Goal: Transaction & Acquisition: Obtain resource

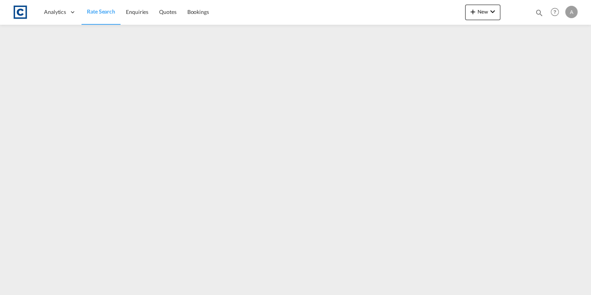
click at [108, 12] on span "Rate Search" at bounding box center [101, 11] width 28 height 7
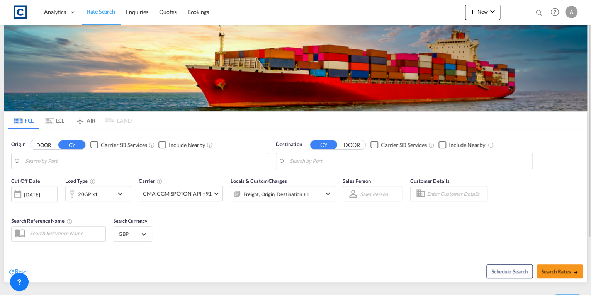
type input "GB-WF10, [GEOGRAPHIC_DATA]"
type input "[GEOGRAPHIC_DATA], SGSIN"
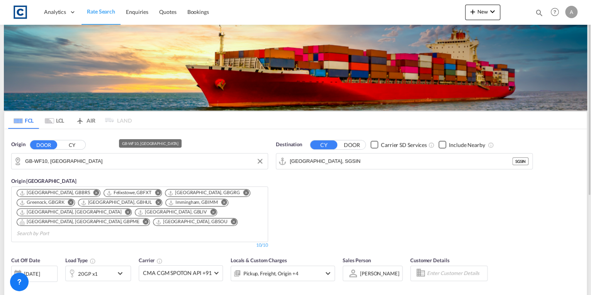
click at [90, 162] on input "GB-WF10, [GEOGRAPHIC_DATA]" at bounding box center [144, 161] width 239 height 12
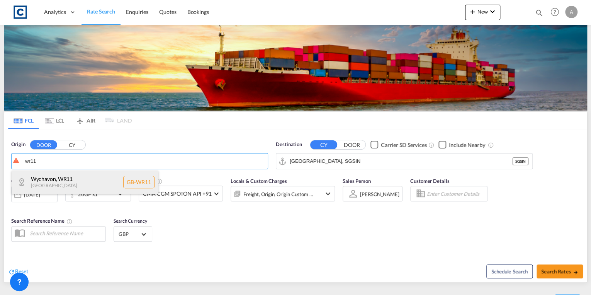
click at [84, 180] on div "Wychavon , WR11 [GEOGRAPHIC_DATA] [GEOGRAPHIC_DATA]-WR11" at bounding box center [85, 181] width 147 height 23
type input "GB-WR11, Wychavon"
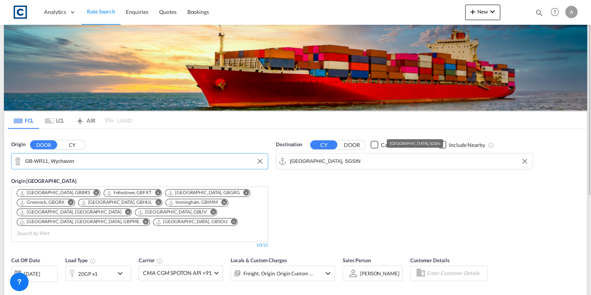
click at [355, 162] on input "[GEOGRAPHIC_DATA], SGSIN" at bounding box center [409, 161] width 239 height 12
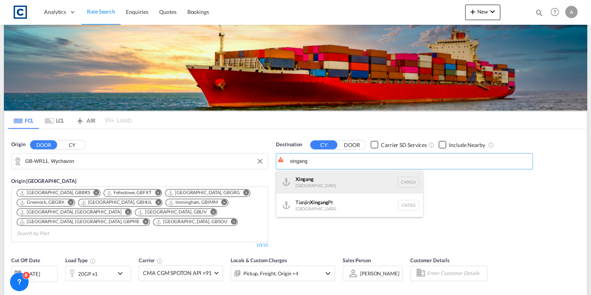
click at [337, 186] on div "Xingang [GEOGRAPHIC_DATA] CNXGA" at bounding box center [349, 181] width 147 height 23
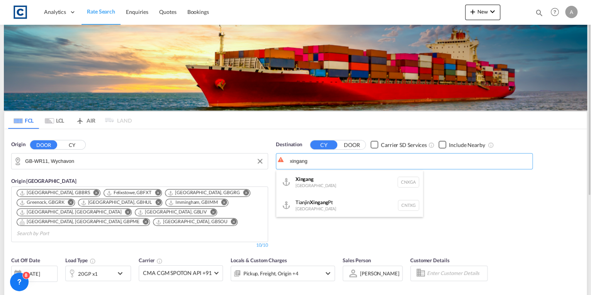
type input "Xingang, CNXGA"
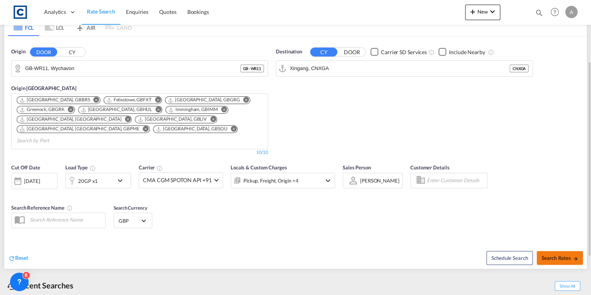
click at [557, 254] on span "Search Rates" at bounding box center [559, 257] width 37 height 6
type input "WR11 to CNXGA / [DATE]"
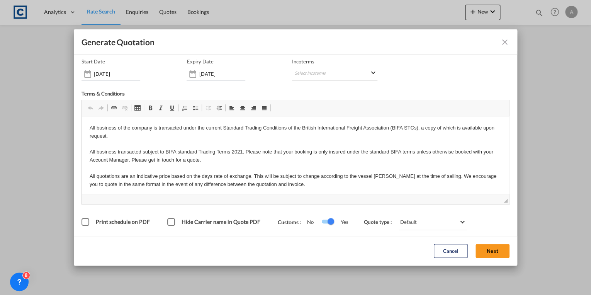
scroll to position [29, 0]
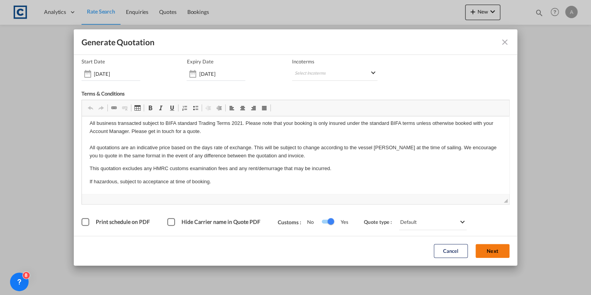
click at [483, 253] on button "Next" at bounding box center [492, 251] width 34 height 14
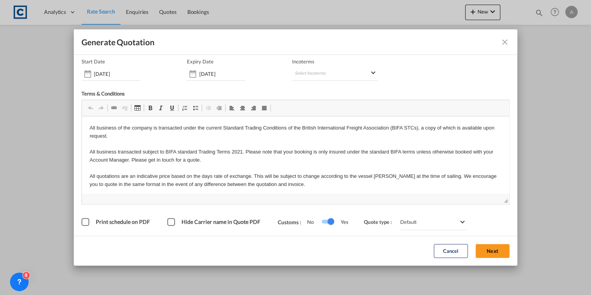
scroll to position [0, 0]
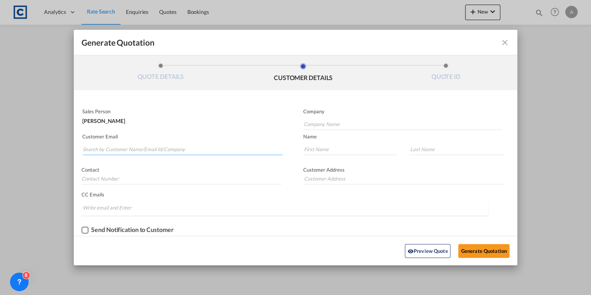
click at [141, 151] on input "Search by Customer Name/Email Id/Company" at bounding box center [183, 149] width 200 height 12
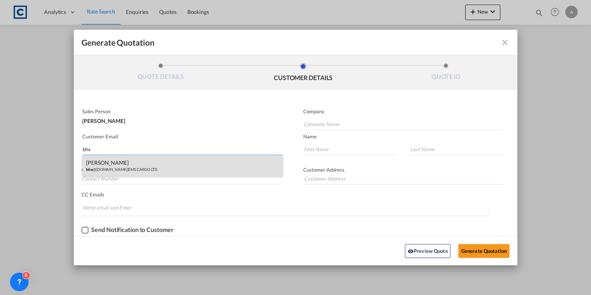
type input "bhx"
click at [141, 163] on div "[PERSON_NAME] bhx @[DOMAIN_NAME] | EMS CARGO LTD" at bounding box center [182, 165] width 200 height 21
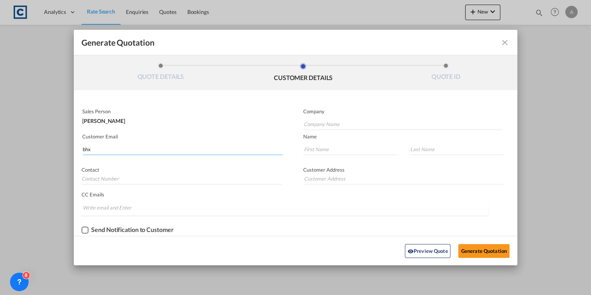
type input "EMS CARGO LTD"
type input "[EMAIL_ADDRESS][DOMAIN_NAME]"
type input "[PERSON_NAME]"
type input "Wynter"
type input "44 .121-711 4806"
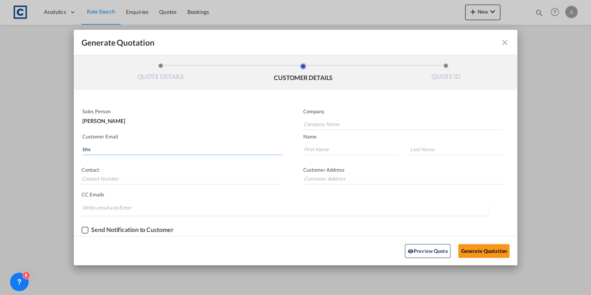
type input "[STREET_ADDRESS]"
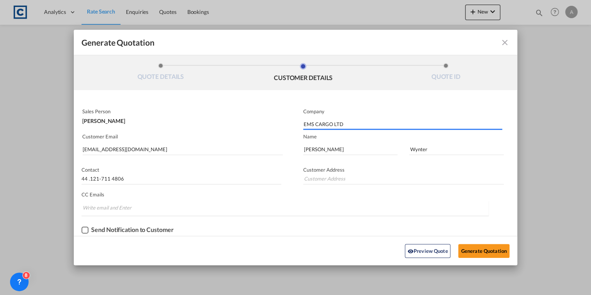
click at [85, 229] on div "Checkbox No Ink" at bounding box center [84, 229] width 7 height 7
type input "[STREET_ADDRESS]"
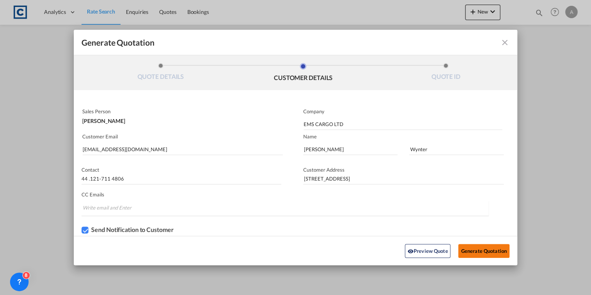
click at [465, 247] on button "Generate Quotation" at bounding box center [483, 251] width 51 height 14
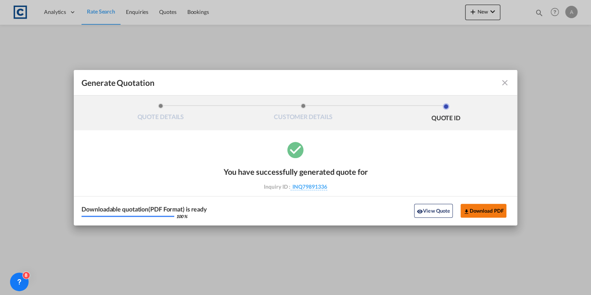
click at [476, 209] on button "Download PDF" at bounding box center [483, 210] width 46 height 14
click at [505, 83] on md-icon "icon-close fg-AAA8AD cursor m-0" at bounding box center [504, 82] width 9 height 9
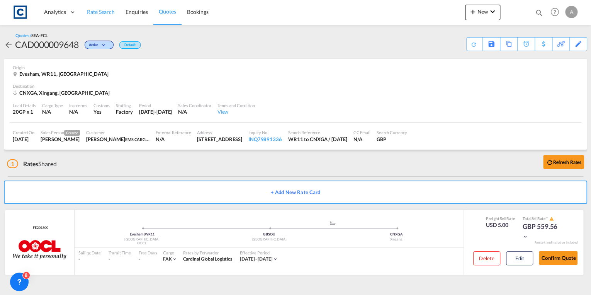
click at [107, 11] on span "Rate Search" at bounding box center [101, 11] width 28 height 7
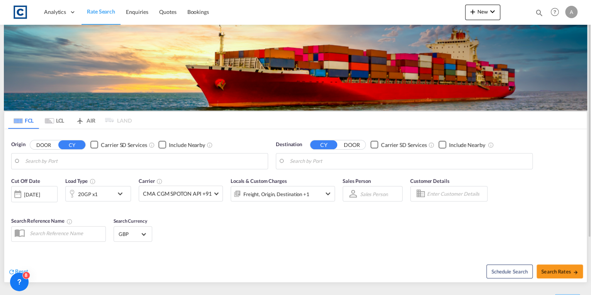
type input "GB-WR11, Wychavon"
type input "Xingang, CNXGA"
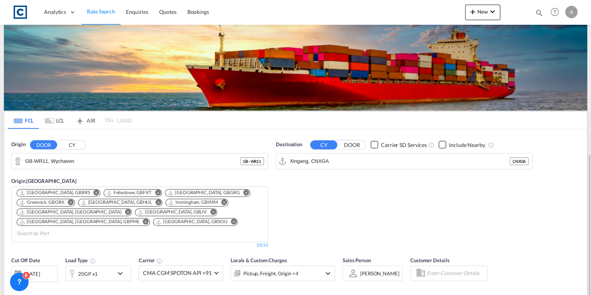
scroll to position [93, 0]
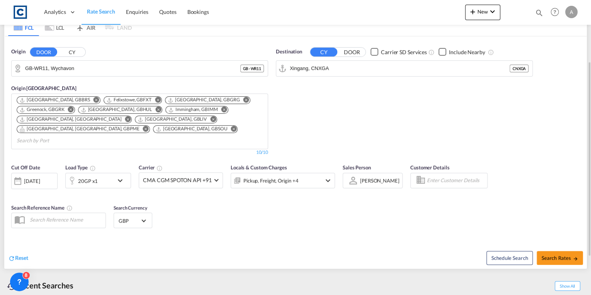
click at [120, 176] on md-icon "icon-chevron-down" at bounding box center [121, 180] width 13 height 9
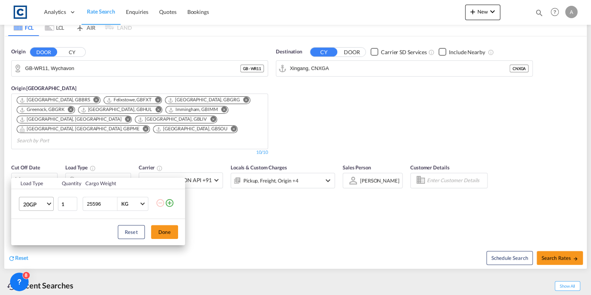
click at [49, 205] on md-select-value "20GP" at bounding box center [37, 203] width 31 height 13
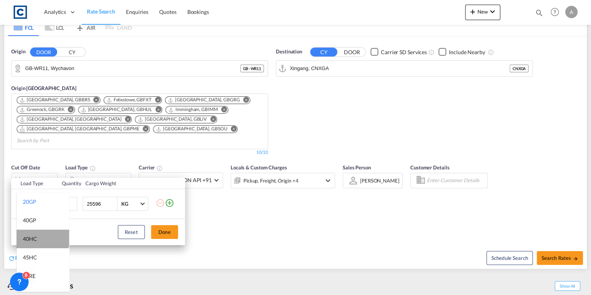
click at [42, 237] on md-option "40HC" at bounding box center [43, 238] width 53 height 19
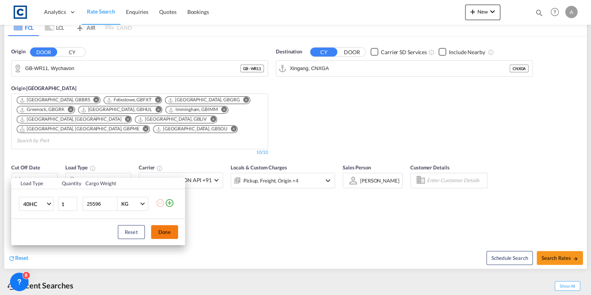
click at [167, 233] on button "Done" at bounding box center [164, 232] width 27 height 14
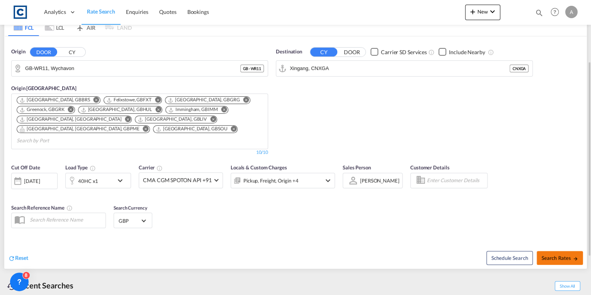
click at [550, 254] on span "Search Rates" at bounding box center [559, 257] width 37 height 6
type input "WR11 to CNXGA / [DATE]"
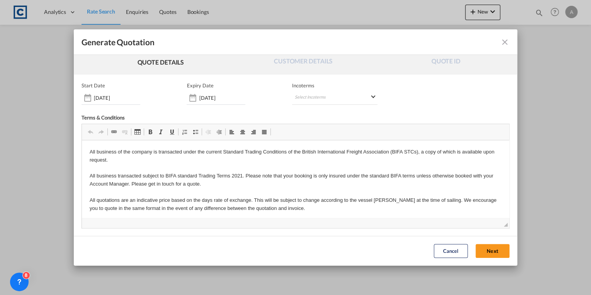
scroll to position [39, 0]
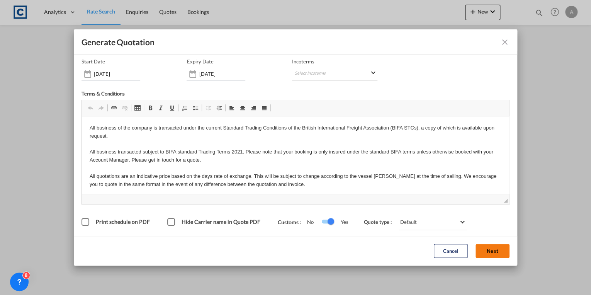
click at [483, 246] on button "Next" at bounding box center [492, 251] width 34 height 14
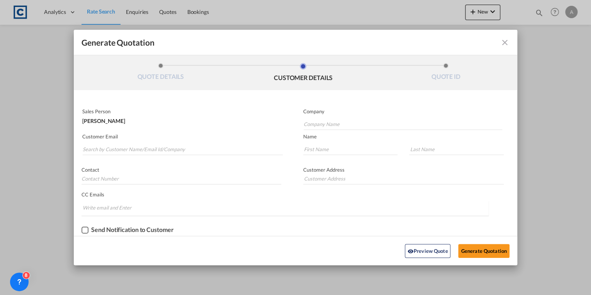
scroll to position [0, 0]
click at [135, 151] on input "Search by Customer Name/Email Id/Company" at bounding box center [183, 149] width 200 height 12
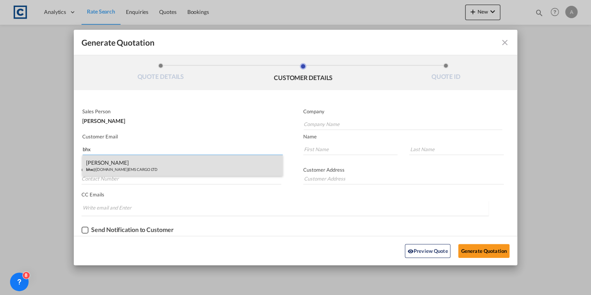
type input "bhx"
click at [148, 168] on div "[PERSON_NAME] bhx @[DOMAIN_NAME] | EMS CARGO LTD" at bounding box center [182, 165] width 200 height 21
type input "EMS CARGO LTD"
type input "[EMAIL_ADDRESS][DOMAIN_NAME]"
type input "[PERSON_NAME]"
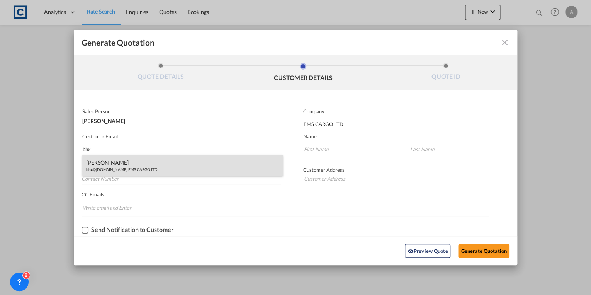
type input "Wynter"
type input "44 .121-711 4806"
type input "[STREET_ADDRESS]"
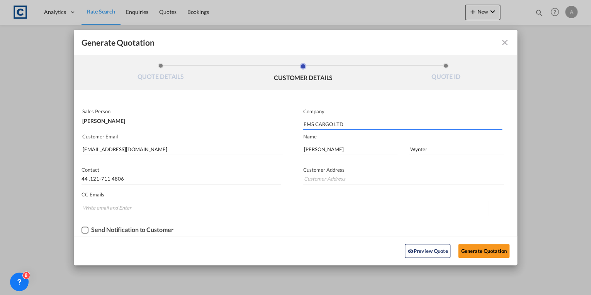
click at [86, 230] on div "Checkbox No Ink" at bounding box center [84, 229] width 7 height 7
type input "[STREET_ADDRESS]"
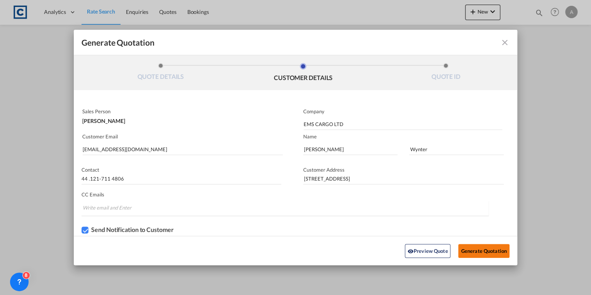
click at [479, 249] on button "Generate Quotation" at bounding box center [483, 251] width 51 height 14
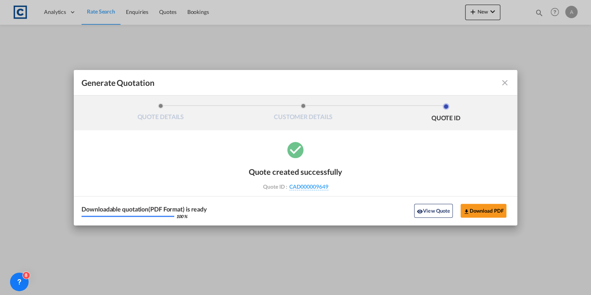
click at [97, 13] on div "Generate Quotation QUOTE DETAILS CUSTOMER DETAILS QUOTE ID Start Date [DATE] Ex…" at bounding box center [295, 147] width 591 height 295
click at [507, 82] on md-icon "icon-close fg-AAA8AD cursor m-0" at bounding box center [504, 82] width 9 height 9
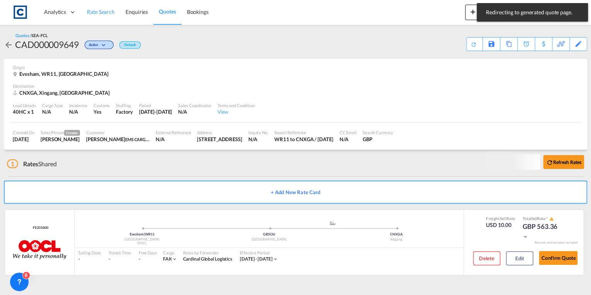
click at [106, 14] on span "Rate Search" at bounding box center [101, 11] width 28 height 7
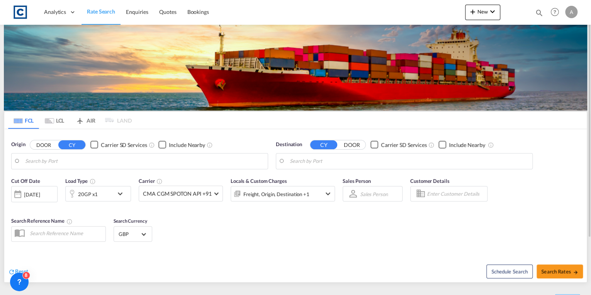
type input "GB-WR11, Wychavon"
type input "Xingang, CNXGA"
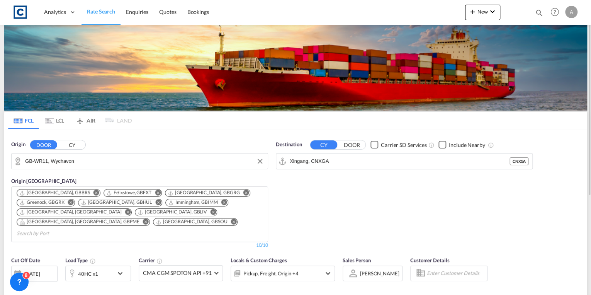
click at [103, 158] on input "GB-WR11, Wychavon" at bounding box center [144, 161] width 239 height 12
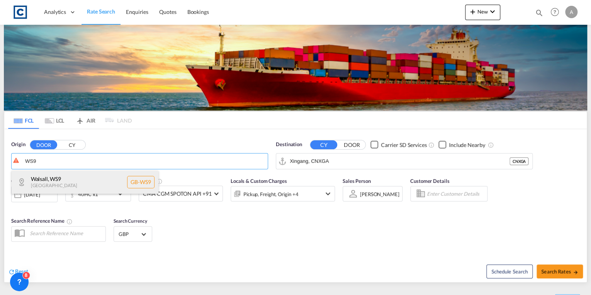
click at [88, 179] on div "Walsall , WS9 [GEOGRAPHIC_DATA] [GEOGRAPHIC_DATA]-WS9" at bounding box center [85, 181] width 147 height 23
type input "GB-WS9, Walsall"
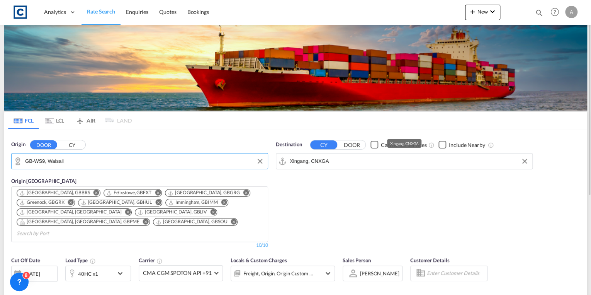
click at [332, 161] on input "Xingang, CNXGA" at bounding box center [409, 161] width 239 height 12
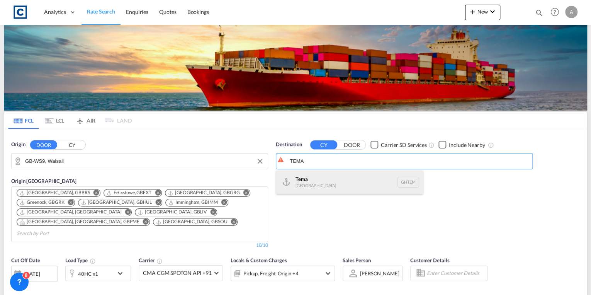
click at [330, 173] on div "Tema [GEOGRAPHIC_DATA] [GEOGRAPHIC_DATA]" at bounding box center [349, 181] width 147 height 23
type input "Tema, GHTEM"
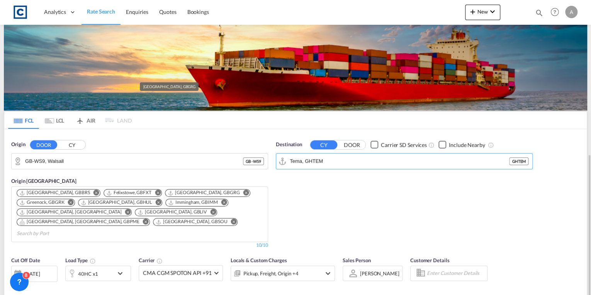
scroll to position [93, 0]
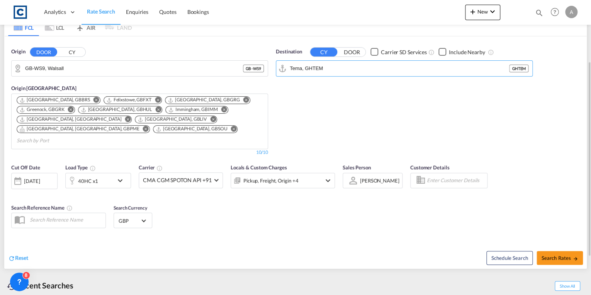
click at [117, 176] on md-icon "icon-chevron-down" at bounding box center [121, 180] width 13 height 9
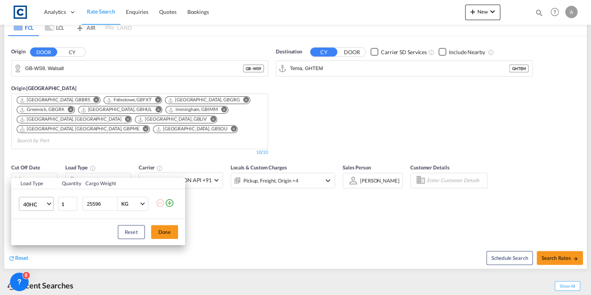
click at [46, 204] on md-select-value "40HC" at bounding box center [37, 203] width 31 height 13
click at [47, 172] on md-option "20GP" at bounding box center [43, 167] width 53 height 19
click at [170, 233] on button "Done" at bounding box center [164, 232] width 27 height 14
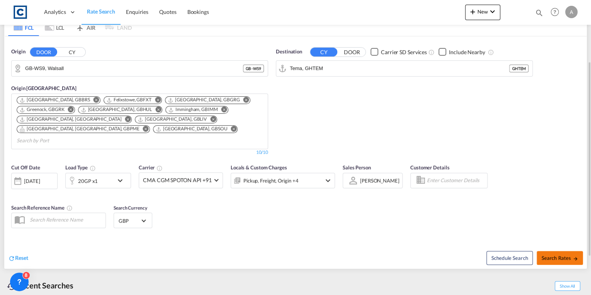
click at [555, 254] on span "Search Rates" at bounding box center [559, 257] width 37 height 6
type input "WS9 to GHTEM / [DATE]"
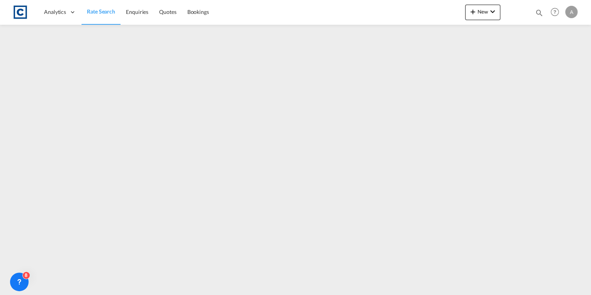
drag, startPoint x: 104, startPoint y: 10, endPoint x: 97, endPoint y: 21, distance: 12.6
click at [104, 10] on span "Rate Search" at bounding box center [101, 11] width 28 height 7
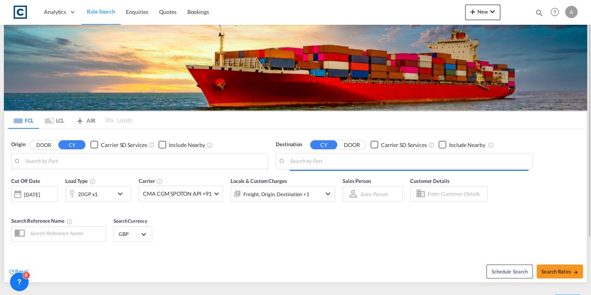
type input "GB-WS9, Walsall"
type input "Tema, GHTEM"
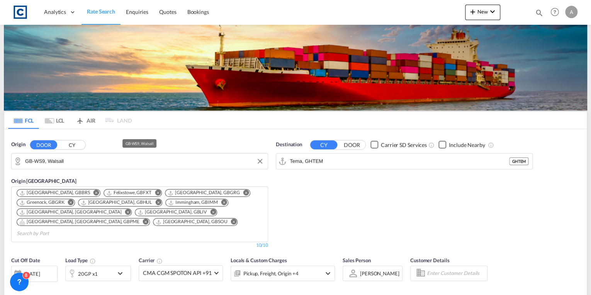
click at [66, 161] on input "GB-WS9, Walsall" at bounding box center [144, 161] width 239 height 12
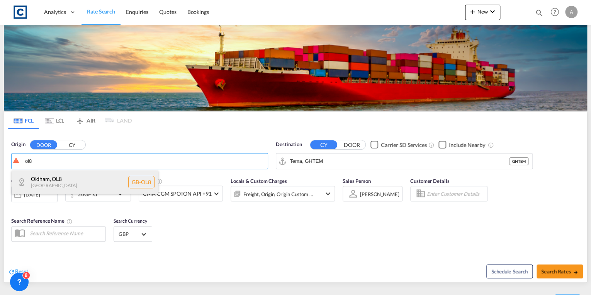
click at [74, 177] on div "Oldham , OL8 [GEOGRAPHIC_DATA] [GEOGRAPHIC_DATA]-OL8" at bounding box center [85, 181] width 147 height 23
type input "GB-OL8, Oldham"
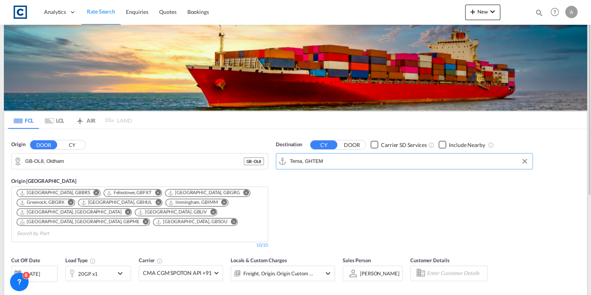
click at [333, 163] on input "Tema, GHTEM" at bounding box center [409, 161] width 239 height 12
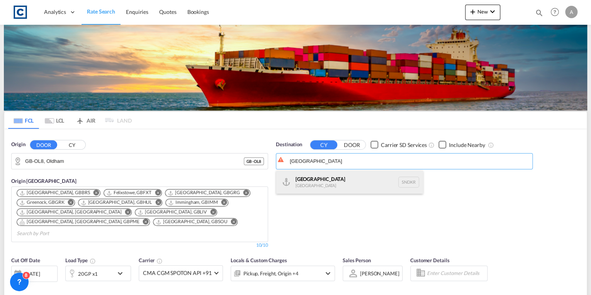
click at [335, 185] on div "Dakar [GEOGRAPHIC_DATA] SNDKR" at bounding box center [349, 181] width 147 height 23
type input "[GEOGRAPHIC_DATA], SNDKR"
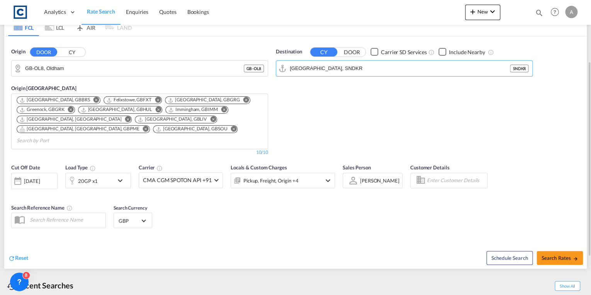
scroll to position [149, 0]
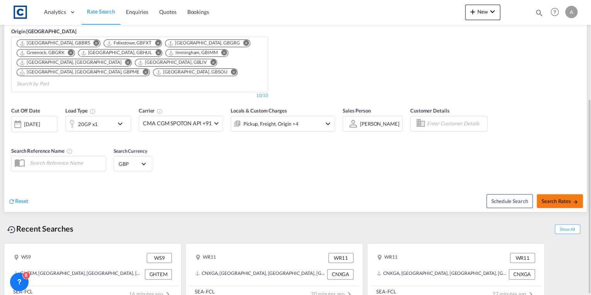
click at [547, 198] on span "Search Rates" at bounding box center [559, 201] width 37 height 6
type input "OL8 to SNDKR / [DATE]"
